Goal: Transaction & Acquisition: Purchase product/service

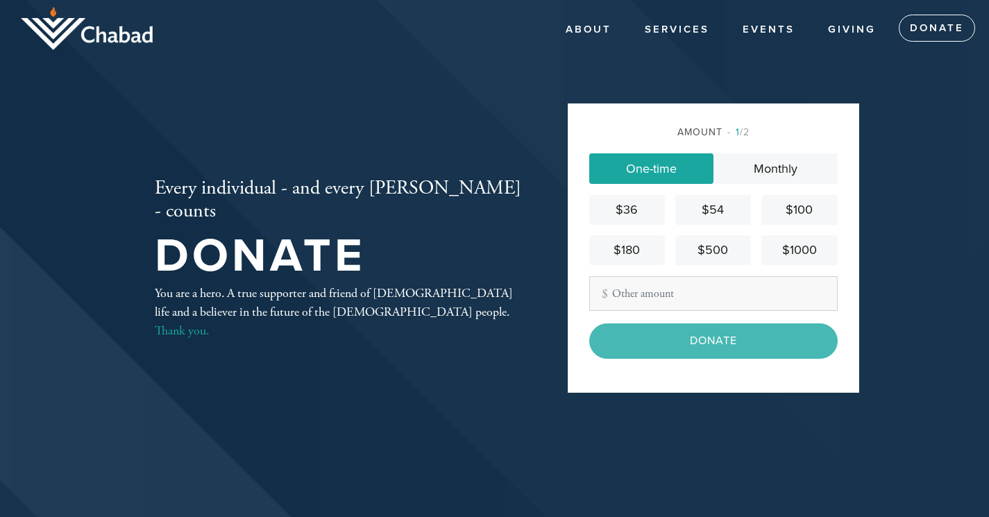
type input "101"
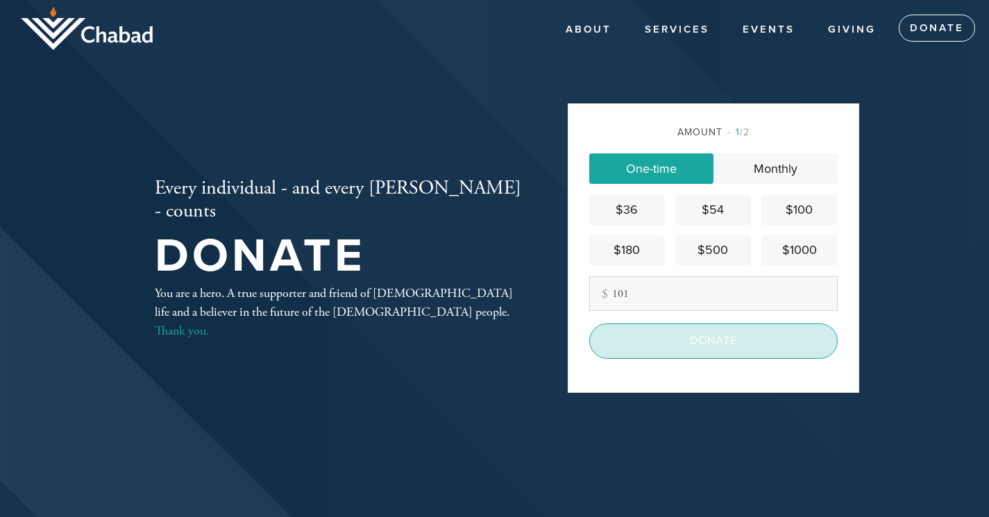
click at [711, 342] on input "Donate" at bounding box center [713, 341] width 249 height 35
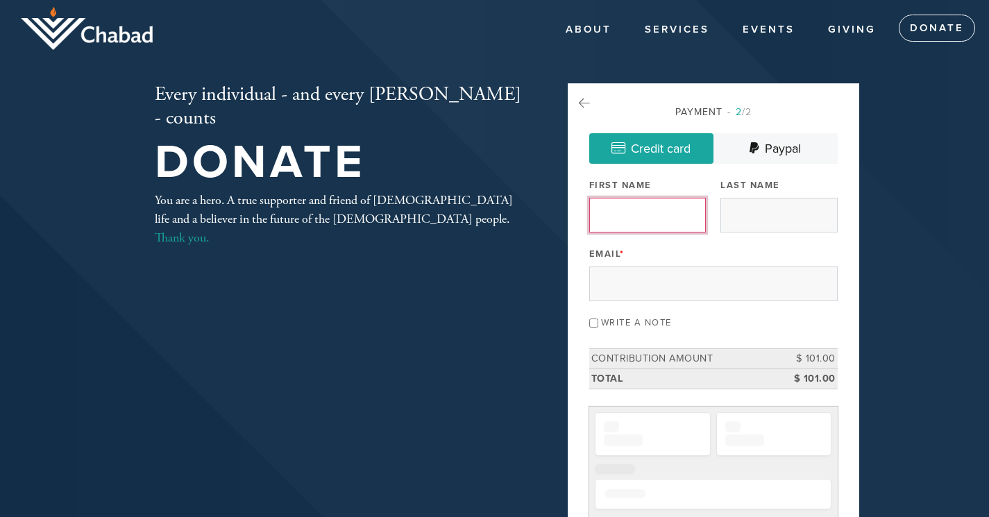
click at [644, 221] on input "First Name" at bounding box center [647, 215] width 117 height 35
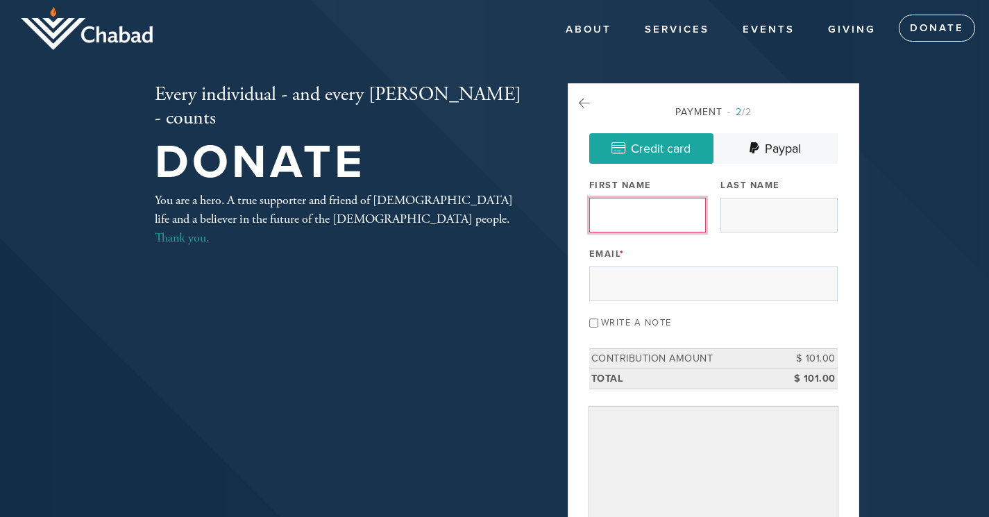
click at [669, 218] on input "First Name" at bounding box center [647, 215] width 117 height 35
type input "[PERSON_NAME]"
type input "[EMAIL_ADDRESS][DOMAIN_NAME]"
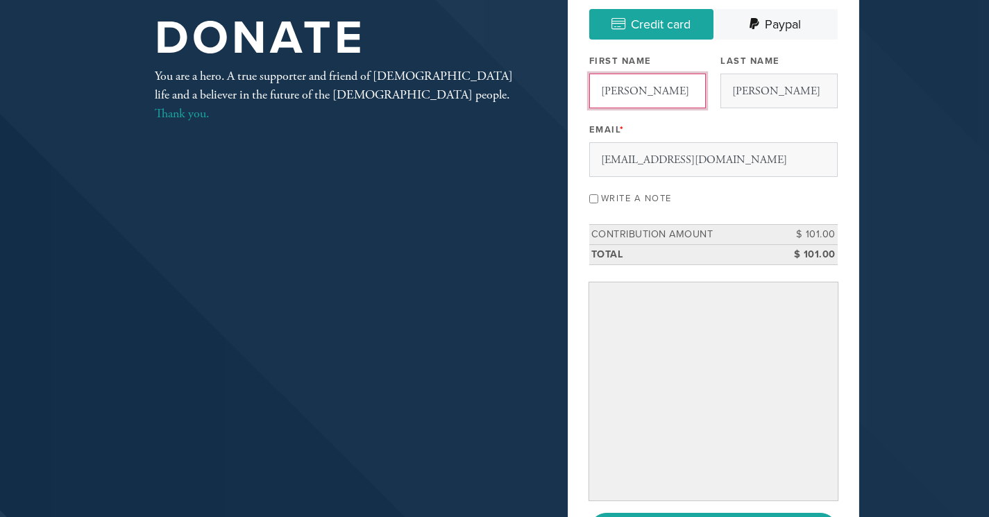
scroll to position [139, 0]
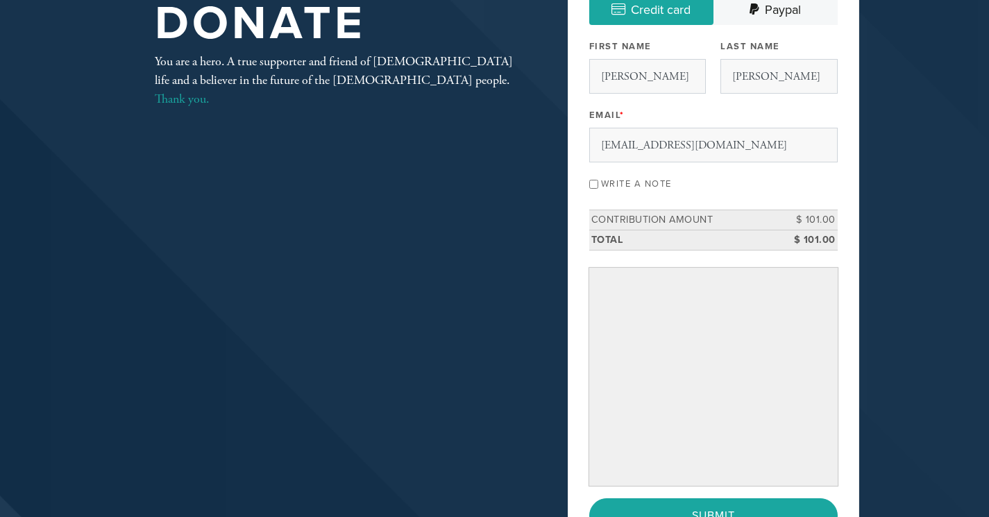
click at [594, 181] on input "Write a note" at bounding box center [593, 184] width 9 height 9
checkbox input "true"
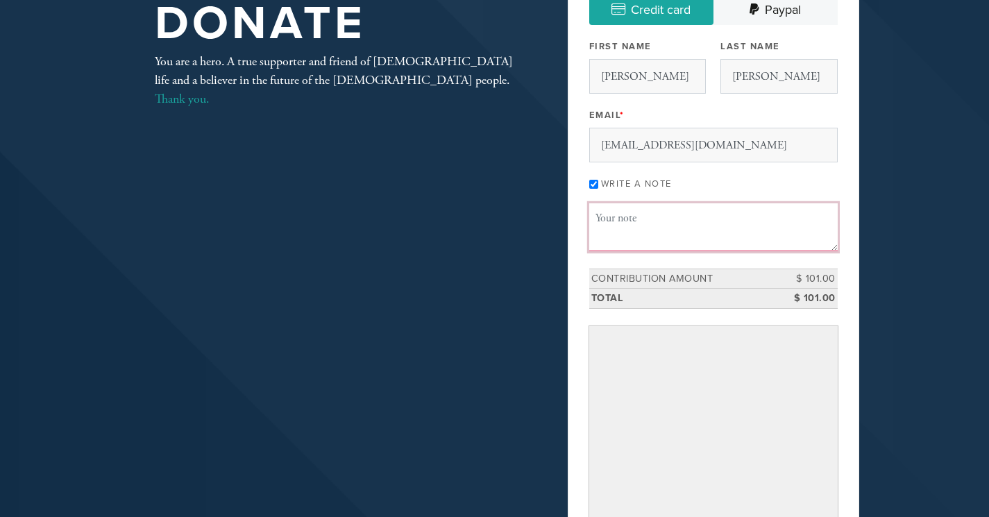
click at [611, 220] on textarea "Message or dedication" at bounding box center [713, 226] width 249 height 47
drag, startPoint x: 158, startPoint y: 258, endPoint x: 83, endPoint y: 193, distance: 99.9
click at [83, 193] on header "About About Us Photos Contact A Home for [DEMOGRAPHIC_DATA] Services Community …" at bounding box center [494, 295] width 989 height 868
click at [671, 219] on textarea "KAPPAROT D" at bounding box center [713, 226] width 249 height 47
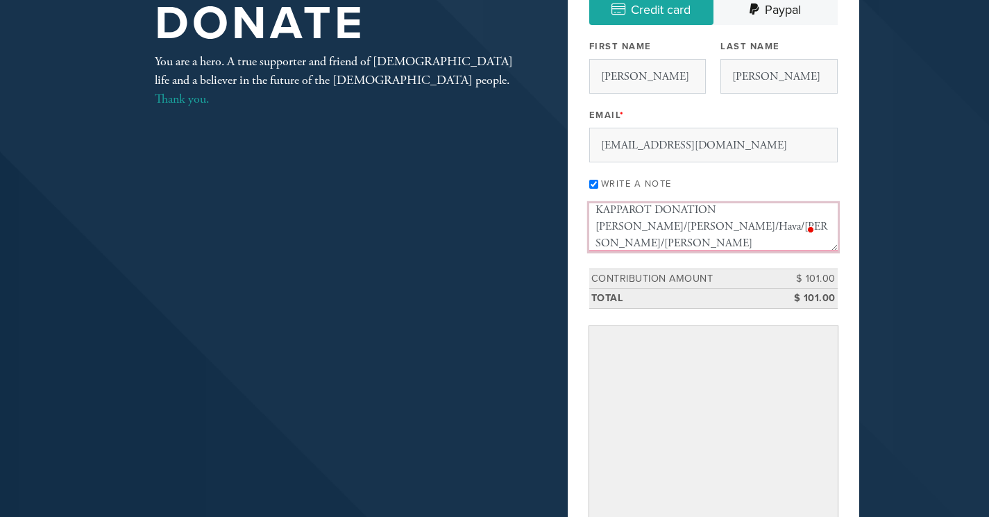
click at [692, 226] on textarea "KAPPAROT DONATION [PERSON_NAME]/[PERSON_NAME]/Hava/[PERSON_NAME]/[PERSON_NAME] …" at bounding box center [713, 226] width 249 height 47
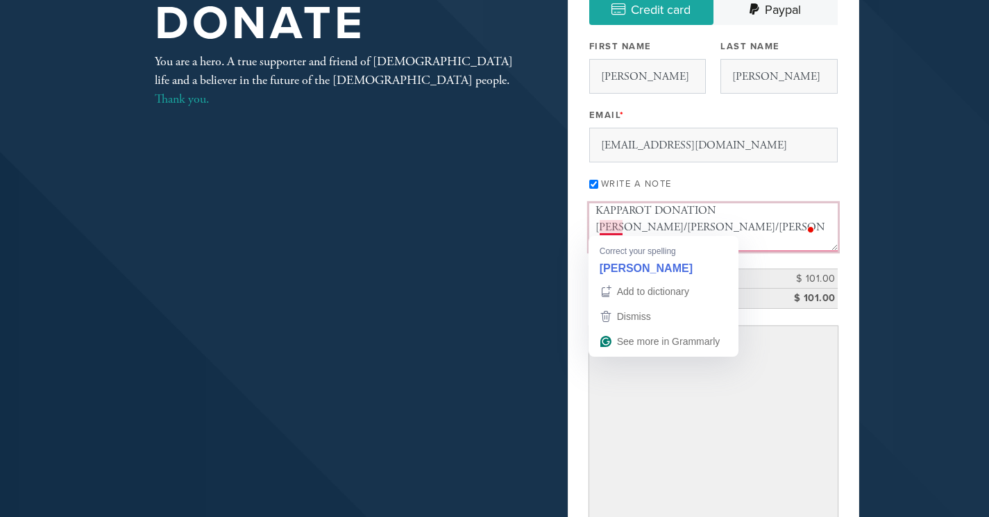
click at [604, 228] on textarea "KAPPAROT DONATION [PERSON_NAME]/[PERSON_NAME]/[PERSON_NAME] ([PERSON_NAME]) /[P…" at bounding box center [713, 226] width 249 height 47
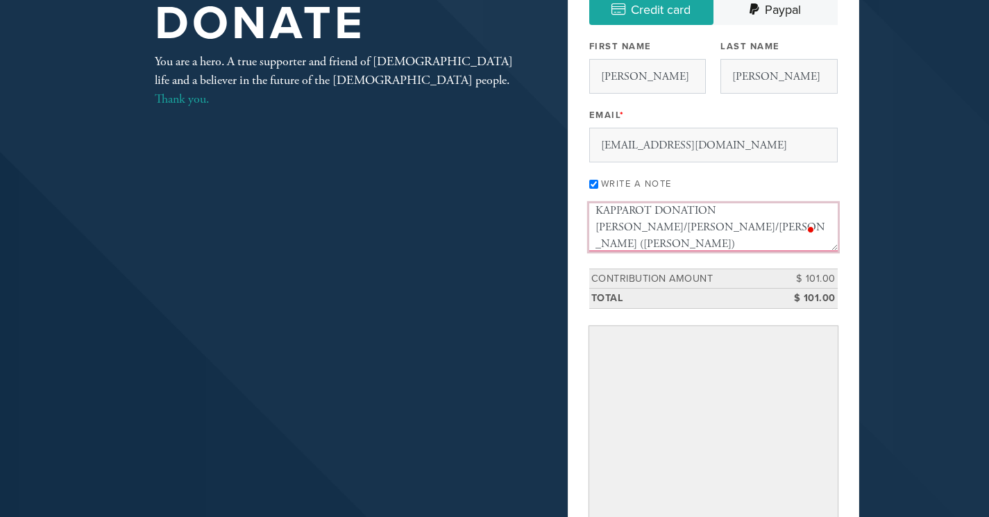
click at [758, 226] on textarea "KAPPAROT DONATION [PERSON_NAME]/[PERSON_NAME]/[PERSON_NAME] ([PERSON_NAME]) /[P…" at bounding box center [713, 226] width 249 height 47
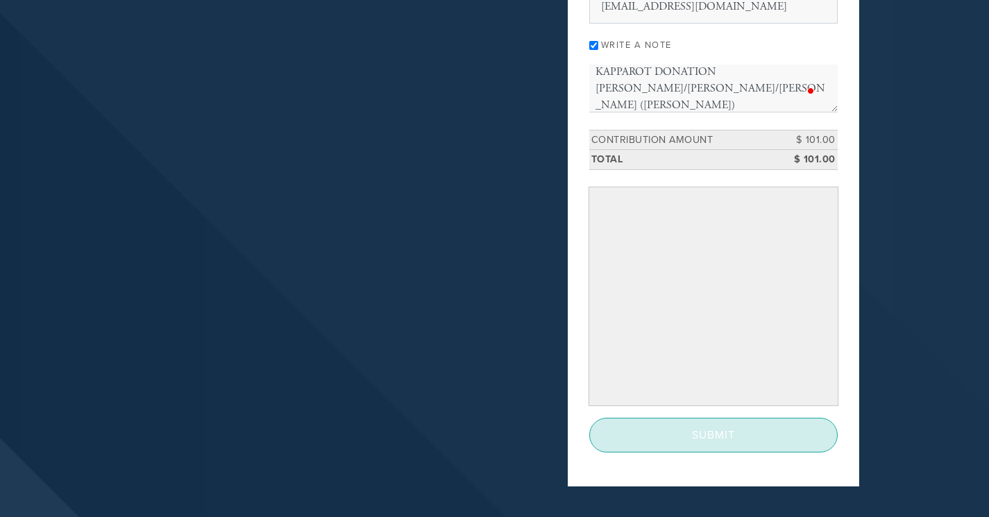
scroll to position [278, 0]
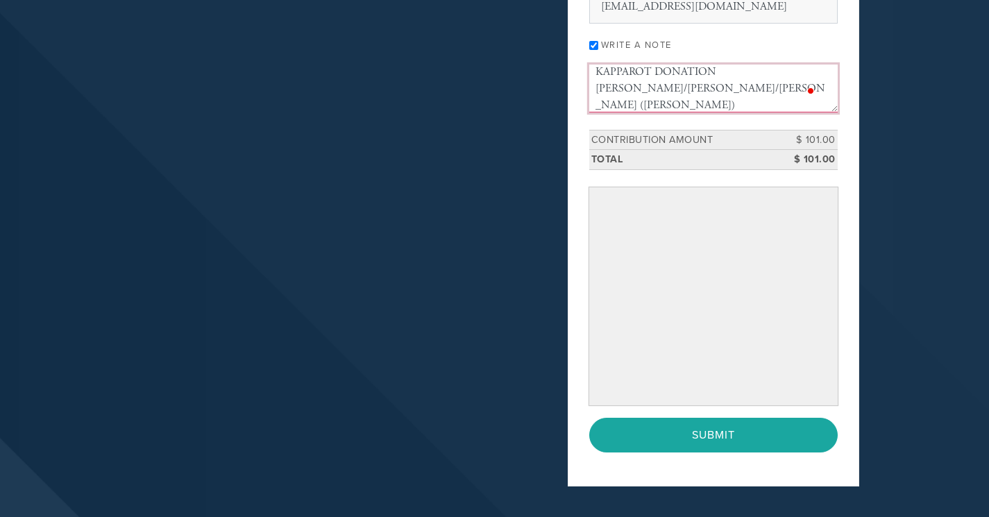
click at [631, 86] on textarea "KAPPAROT DONATION [PERSON_NAME]/[PERSON_NAME]/[PERSON_NAME] ([PERSON_NAME]) /[P…" at bounding box center [713, 88] width 249 height 47
click at [762, 87] on textarea "KAPPAROT DONATION [PERSON_NAME]/[PERSON_NAME]/[PERSON_NAME] ([PERSON_NAME]) in …" at bounding box center [713, 88] width 249 height 47
click at [695, 102] on textarea "KAPPAROT DONATION [PERSON_NAME]/[PERSON_NAME]/[PERSON_NAME] ([PERSON_NAME]) in …" at bounding box center [713, 88] width 249 height 47
click at [769, 85] on textarea "KAPPAROT DONATION [PERSON_NAME]/[PERSON_NAME]/[PERSON_NAME] ([PERSON_NAME]) in …" at bounding box center [713, 88] width 249 height 47
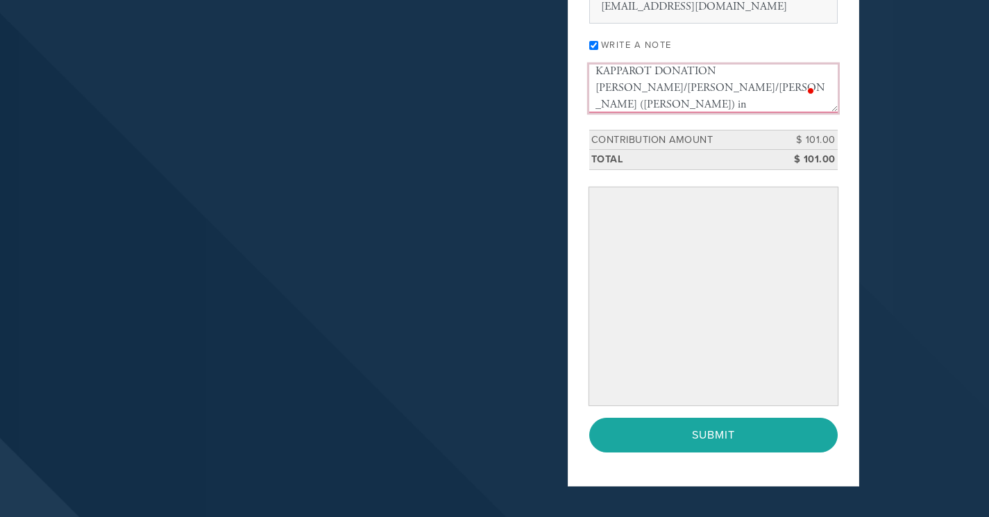
click at [724, 103] on textarea "KAPPAROT DONATION [PERSON_NAME]/[PERSON_NAME]/[PERSON_NAME] ([PERSON_NAME]) in …" at bounding box center [713, 88] width 249 height 47
drag, startPoint x: 716, startPoint y: 99, endPoint x: 723, endPoint y: 103, distance: 7.1
click at [720, 101] on textarea "KAPPAROT DONATION [PERSON_NAME]/[PERSON_NAME]/[PERSON_NAME] ([PERSON_NAME]) in …" at bounding box center [713, 88] width 249 height 47
click at [692, 87] on textarea "KAPPAROT DONATION [PERSON_NAME]/[PERSON_NAME]/[PERSON_NAME] ([PERSON_NAME]) in …" at bounding box center [713, 88] width 249 height 47
click at [698, 88] on textarea "KAPPAROT DONATION [PERSON_NAME]/[PERSON_NAME]/Hava ([PERSON_NAME]) in Largo Mar…" at bounding box center [713, 88] width 249 height 47
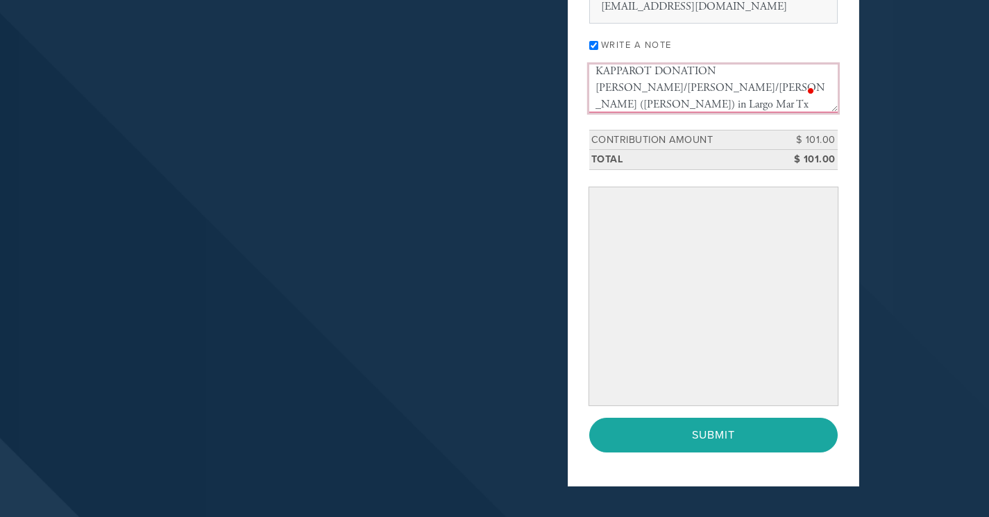
click at [773, 86] on textarea "KAPPAROT DONATION [PERSON_NAME]/[PERSON_NAME]/[PERSON_NAME] ([PERSON_NAME]) in …" at bounding box center [713, 88] width 249 height 47
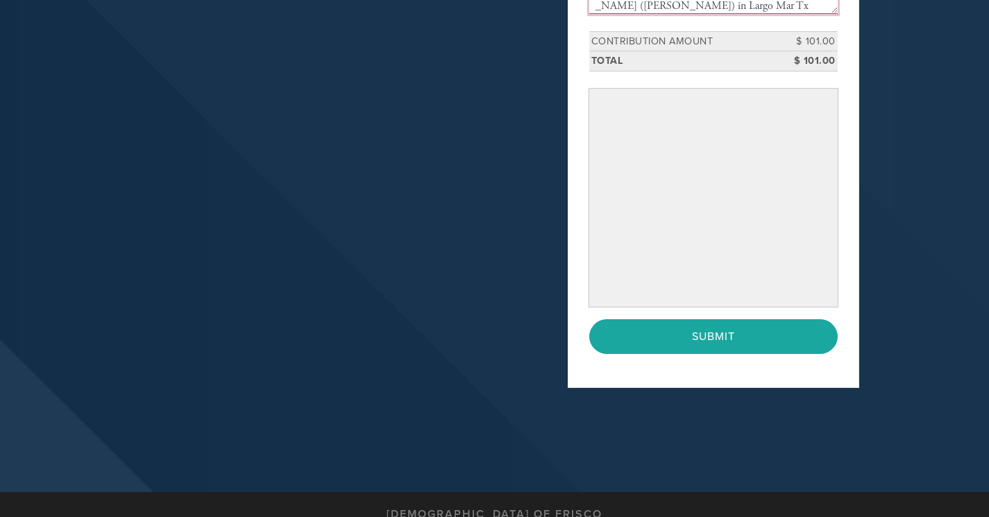
scroll to position [417, 0]
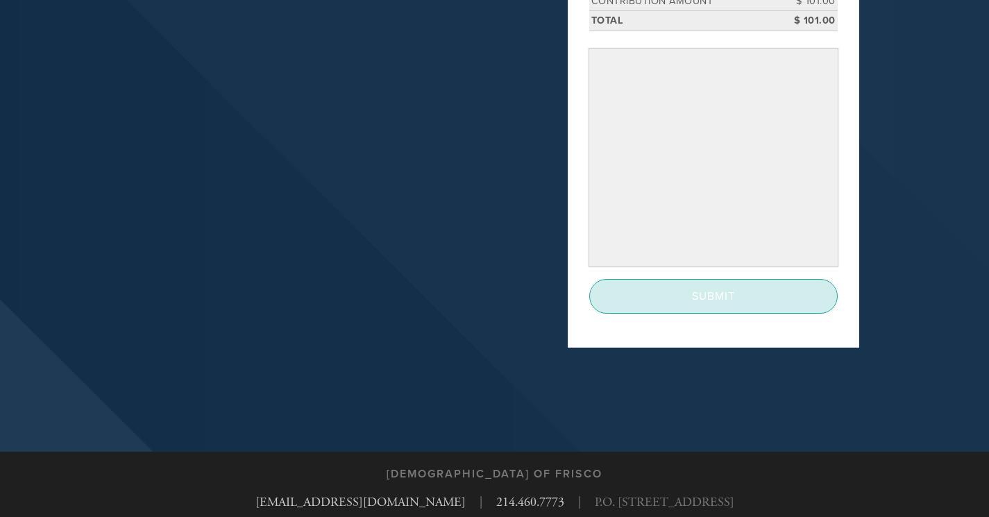
type textarea "KAPPAROT DONATION [PERSON_NAME]/[PERSON_NAME]/[PERSON_NAME] ([PERSON_NAME]) in …"
click at [715, 300] on input "Submit" at bounding box center [713, 296] width 249 height 35
click at [713, 299] on input "Submit" at bounding box center [713, 296] width 249 height 35
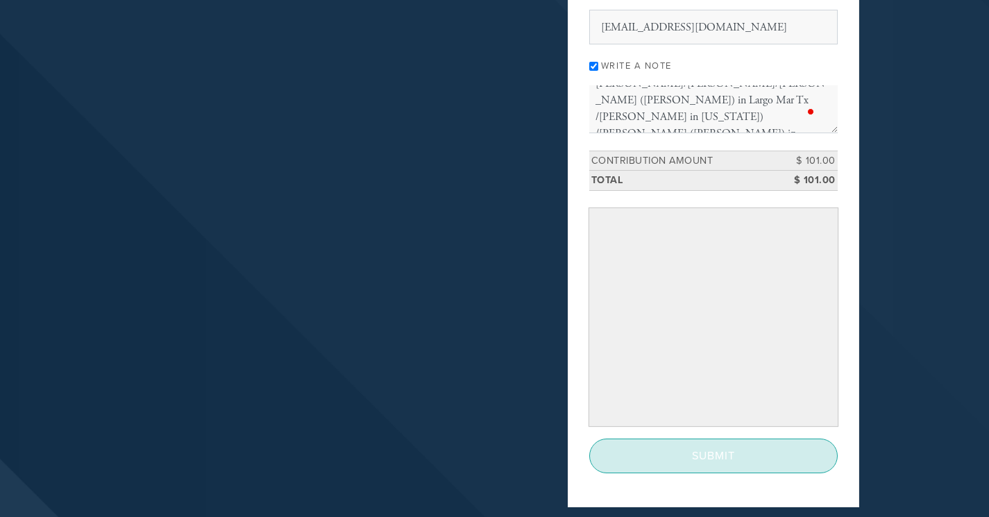
scroll to position [222, 0]
